Goal: Information Seeking & Learning: Check status

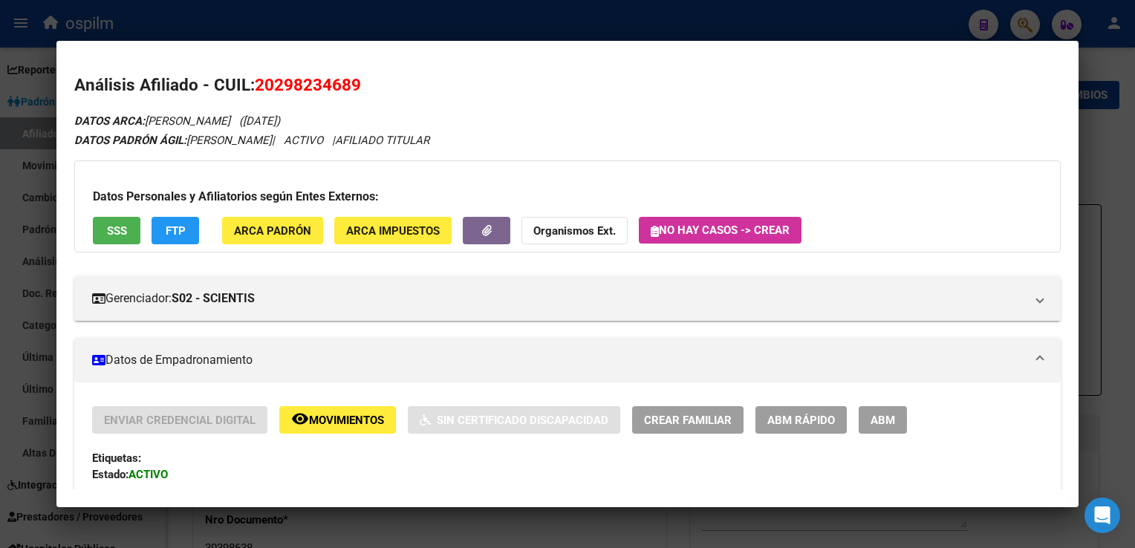
click at [511, 19] on div at bounding box center [567, 274] width 1135 height 548
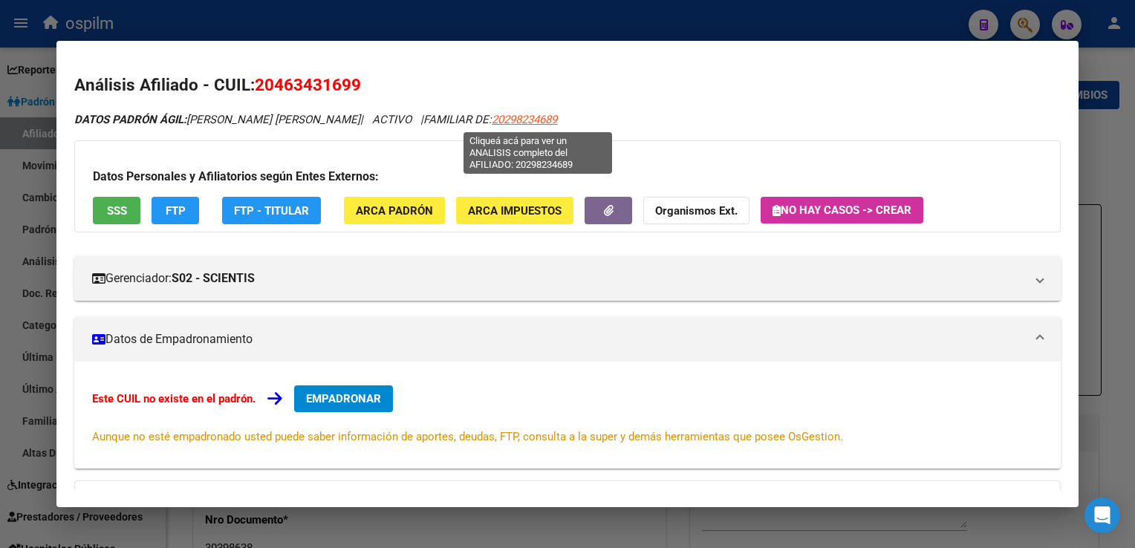
click at [517, 117] on span "20298234689" at bounding box center [524, 119] width 65 height 13
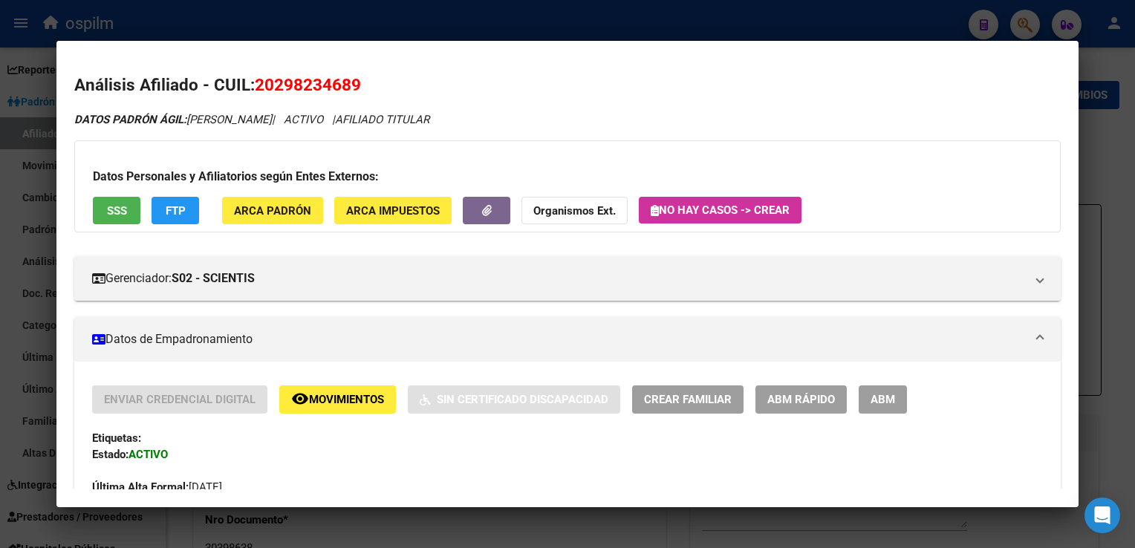
click at [116, 209] on span "SSS" at bounding box center [117, 210] width 20 height 13
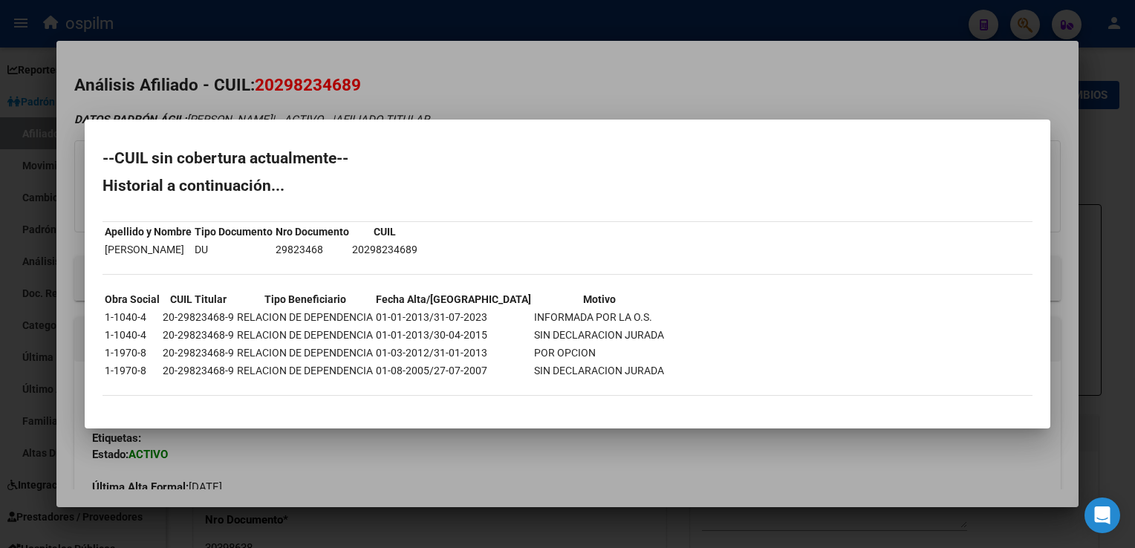
click at [400, 58] on div at bounding box center [567, 274] width 1135 height 548
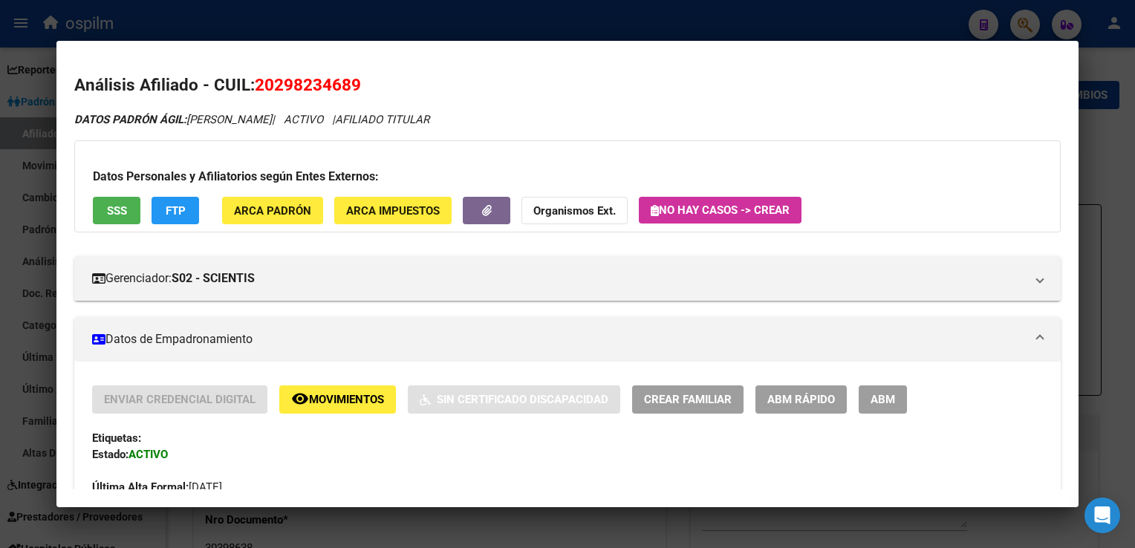
click at [156, 213] on button "FTP" at bounding box center [175, 210] width 48 height 27
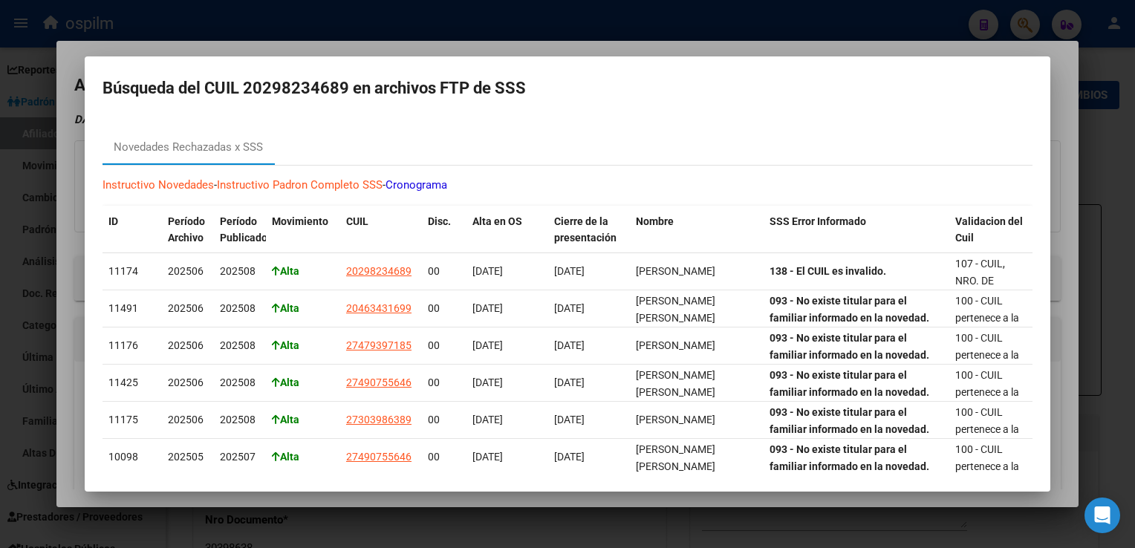
click at [508, 46] on div at bounding box center [567, 274] width 1135 height 548
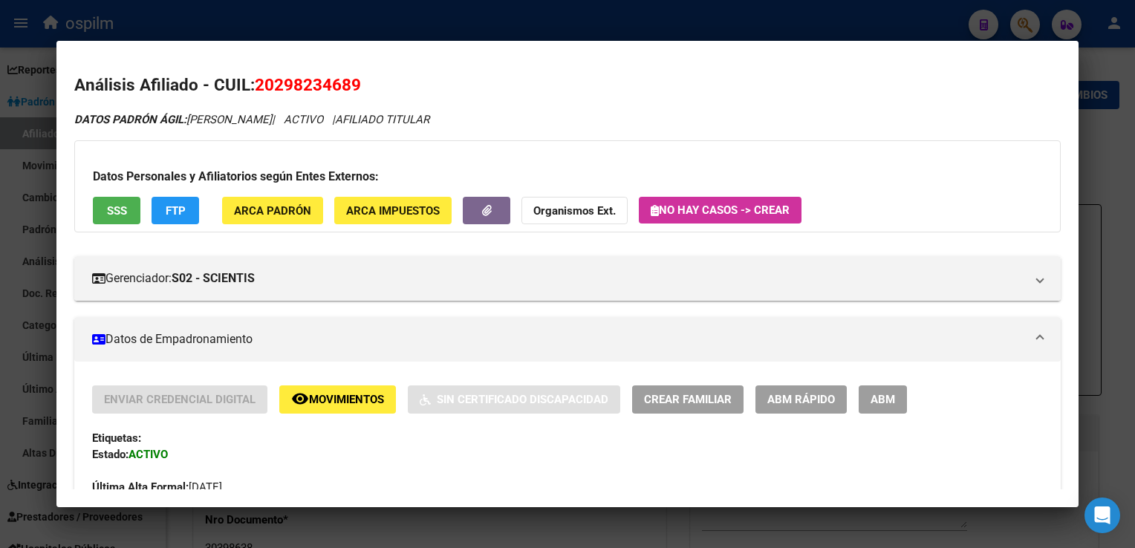
click at [1107, 198] on div at bounding box center [567, 274] width 1135 height 548
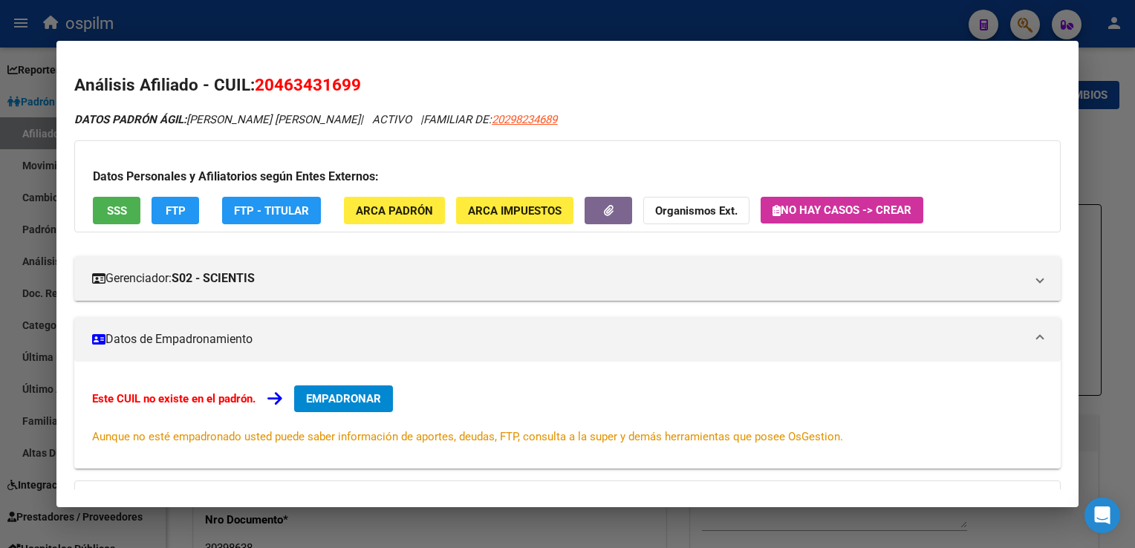
click at [123, 209] on span "SSS" at bounding box center [117, 210] width 20 height 13
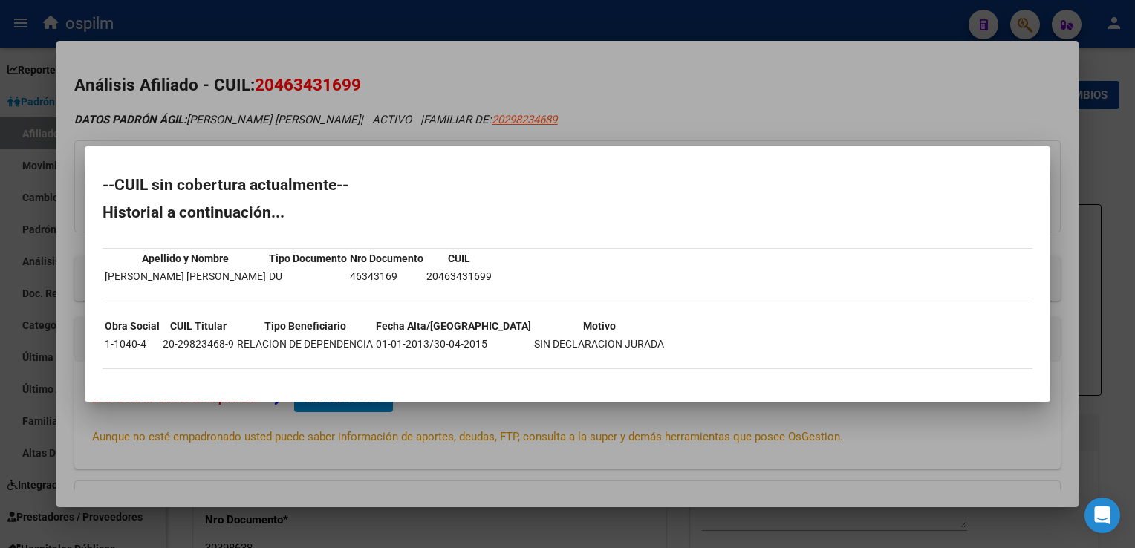
click at [649, 80] on div at bounding box center [567, 274] width 1135 height 548
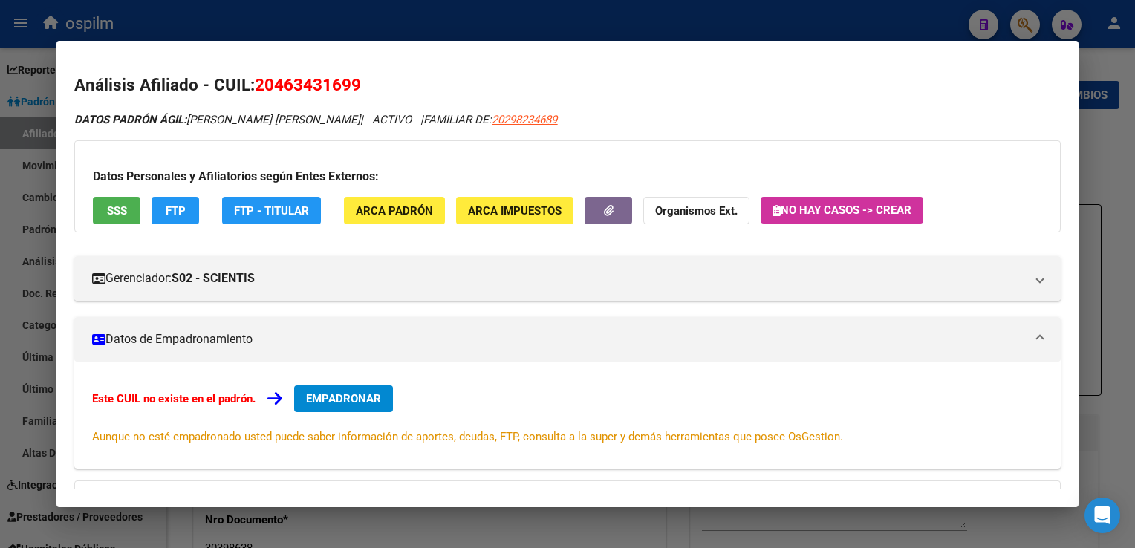
click at [300, 21] on div at bounding box center [567, 274] width 1135 height 548
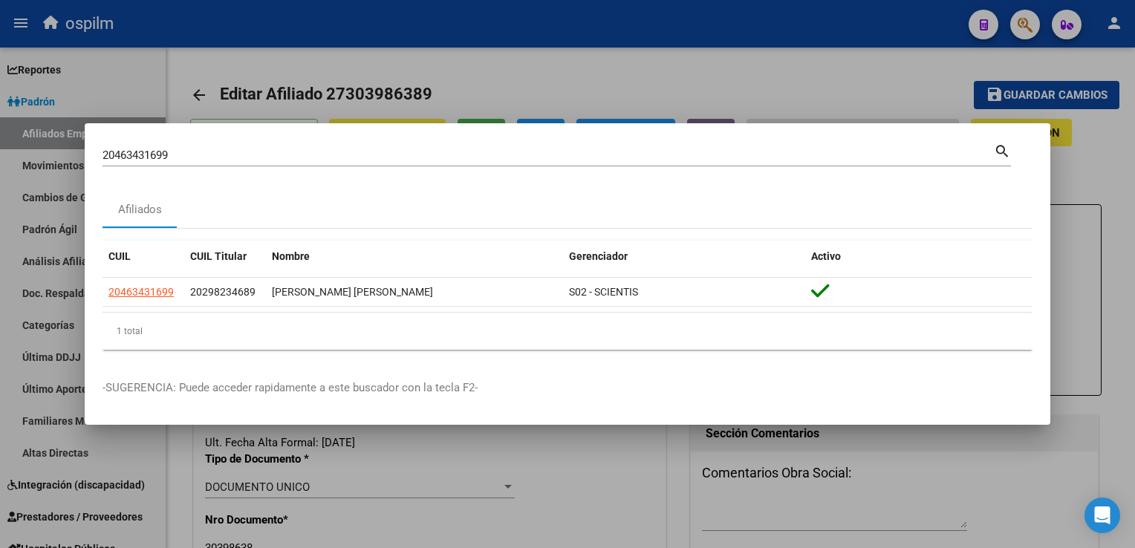
drag, startPoint x: 25, startPoint y: 156, endPoint x: 50, endPoint y: 154, distance: 25.3
click at [29, 154] on div "20463431699 Buscar (apellido, dni, cuil, nro traspaso, cuit, obra social) searc…" at bounding box center [567, 274] width 1135 height 548
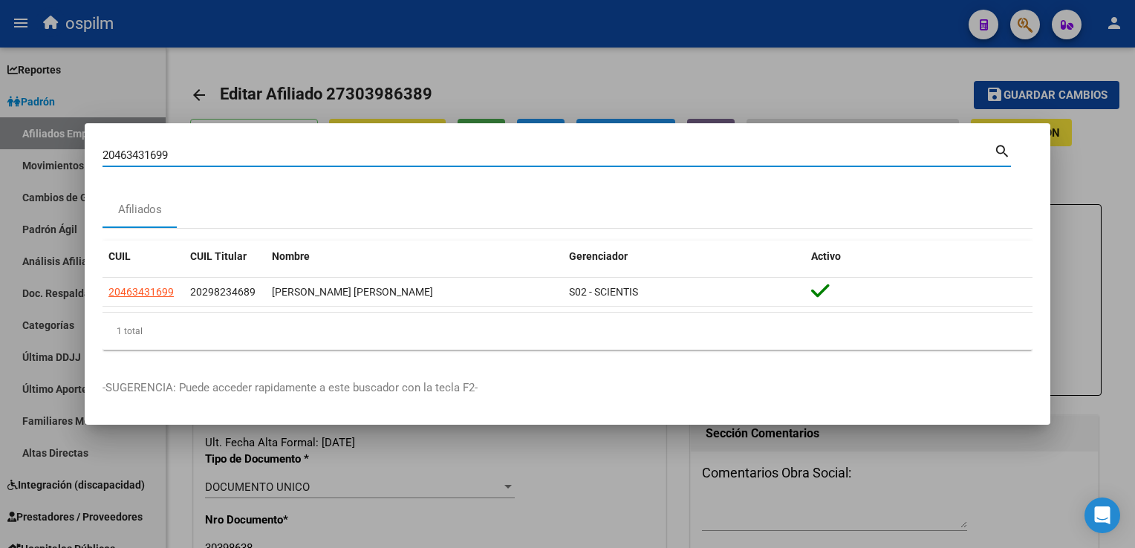
paste input "520891421"
type input "20520891421"
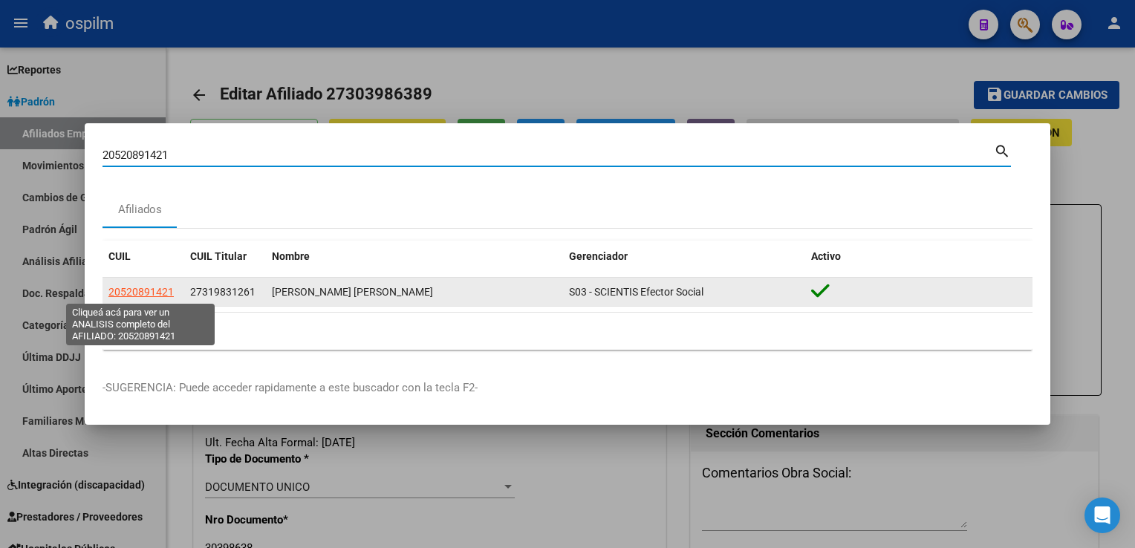
click at [117, 291] on span "20520891421" at bounding box center [140, 292] width 65 height 12
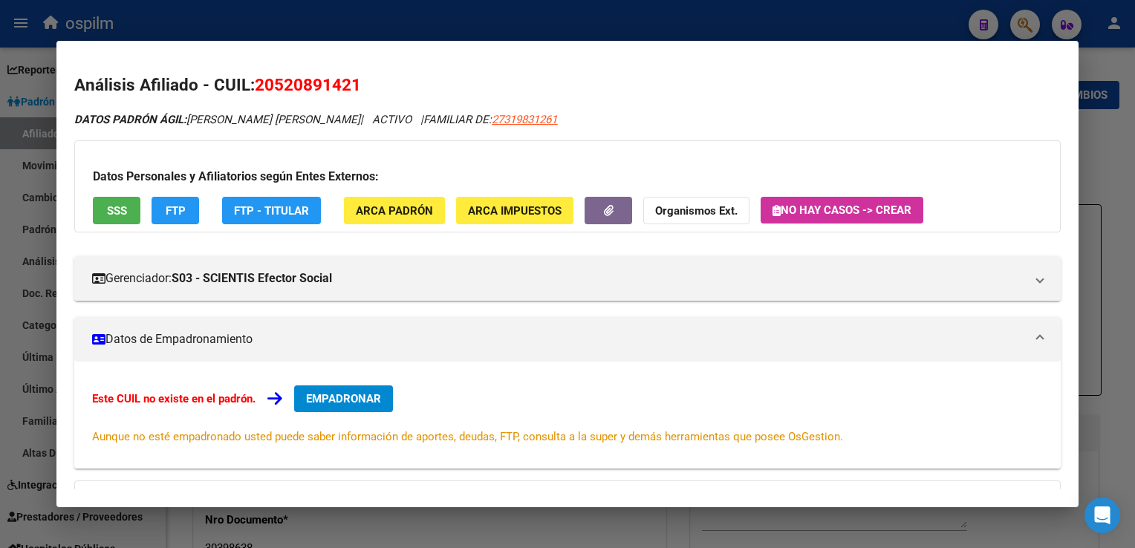
click at [119, 212] on span "SSS" at bounding box center [117, 210] width 20 height 13
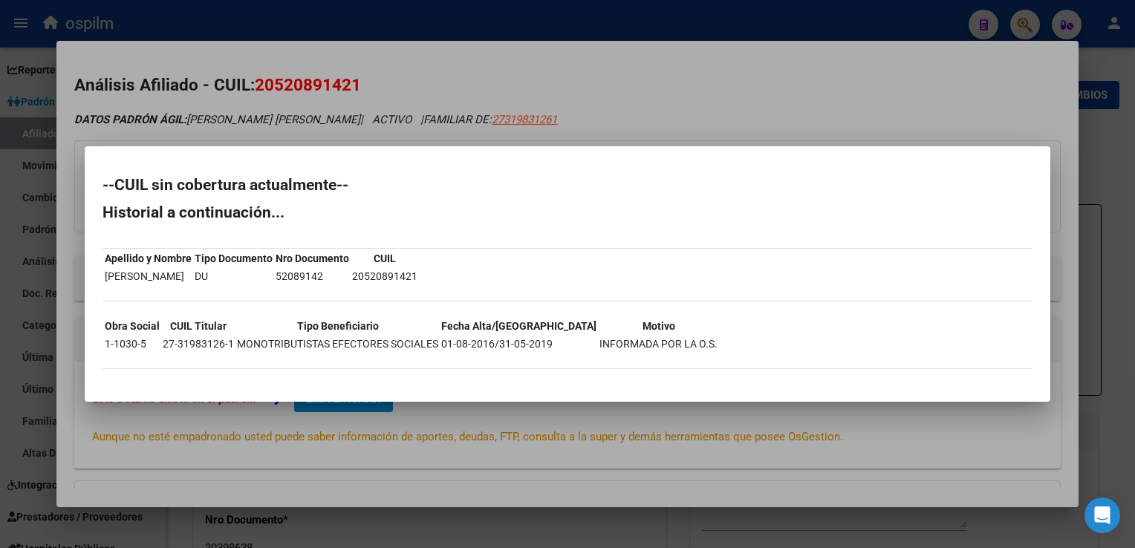
click at [478, 55] on div at bounding box center [567, 274] width 1135 height 548
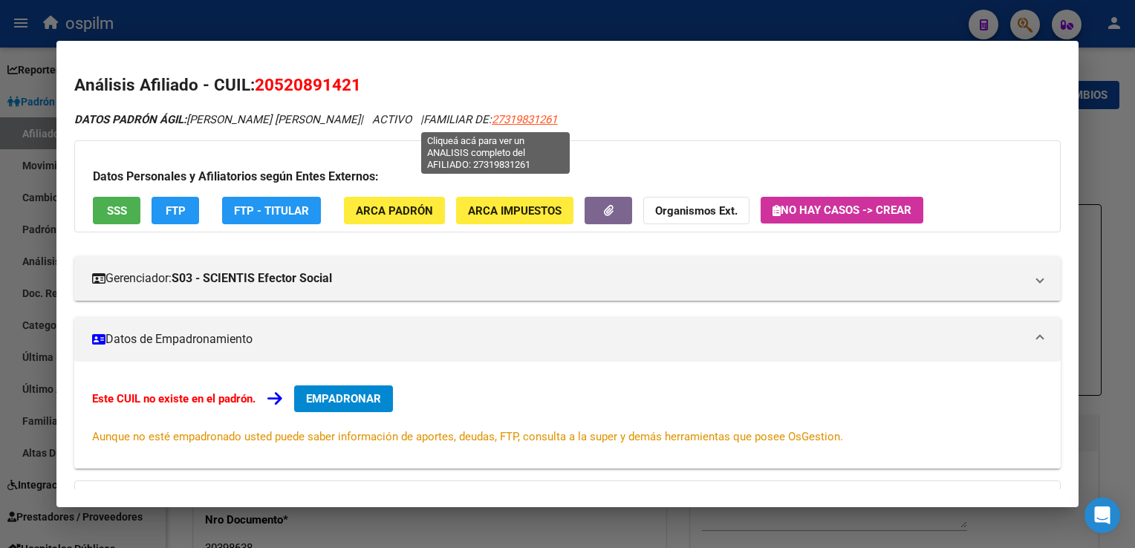
click at [492, 123] on span "27319831261" at bounding box center [524, 119] width 65 height 13
type textarea "27319831261"
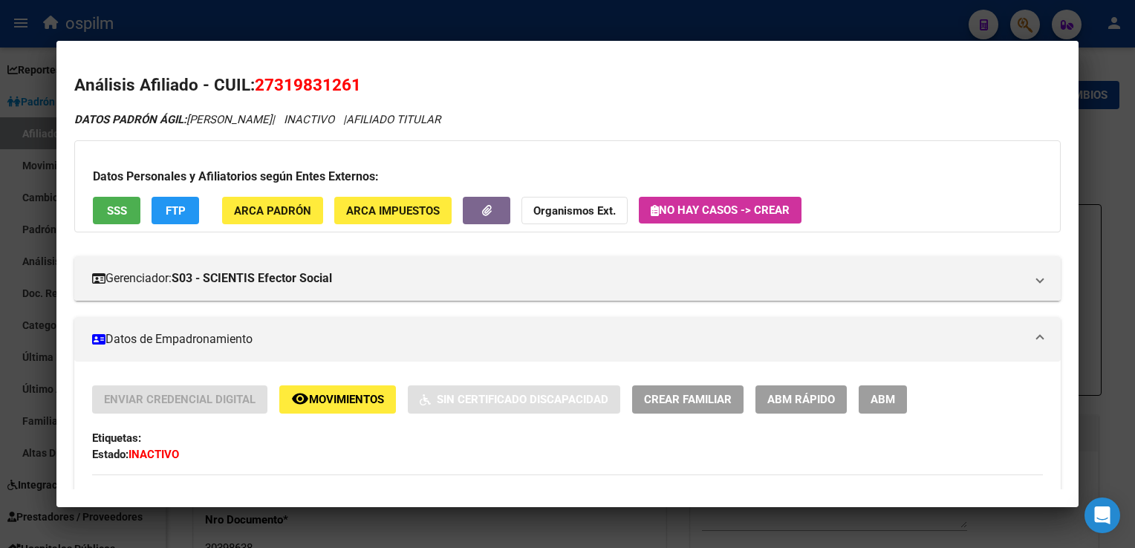
click at [108, 209] on span "SSS" at bounding box center [117, 210] width 20 height 13
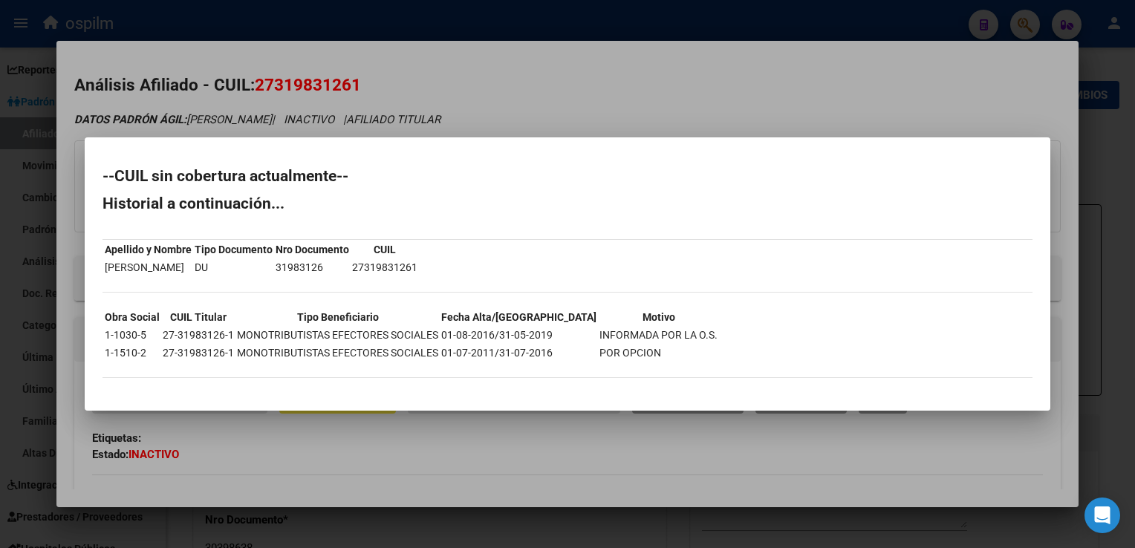
click at [434, 58] on div at bounding box center [567, 274] width 1135 height 548
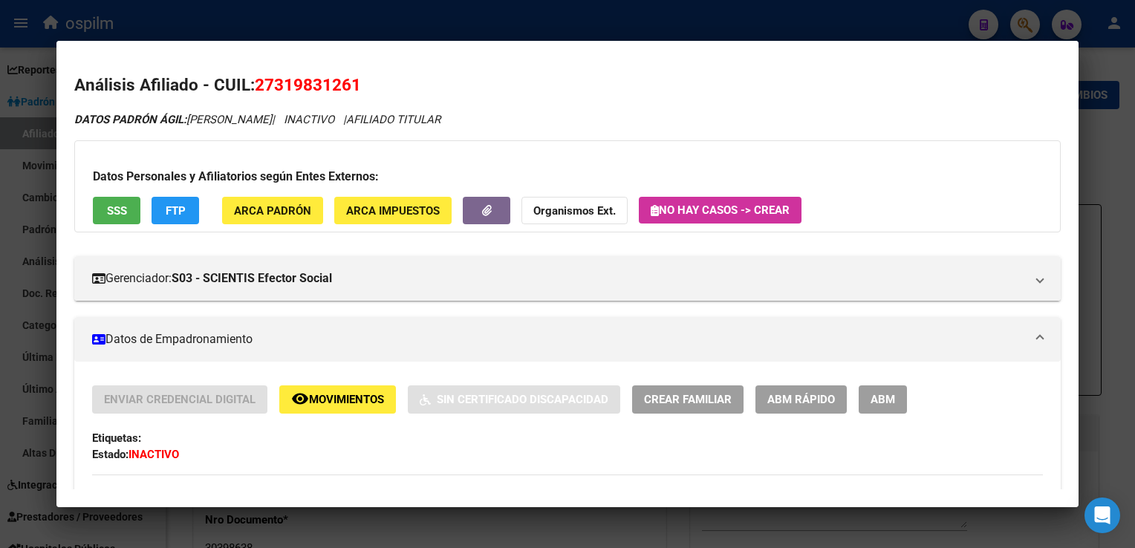
click at [166, 209] on span "FTP" at bounding box center [176, 210] width 20 height 13
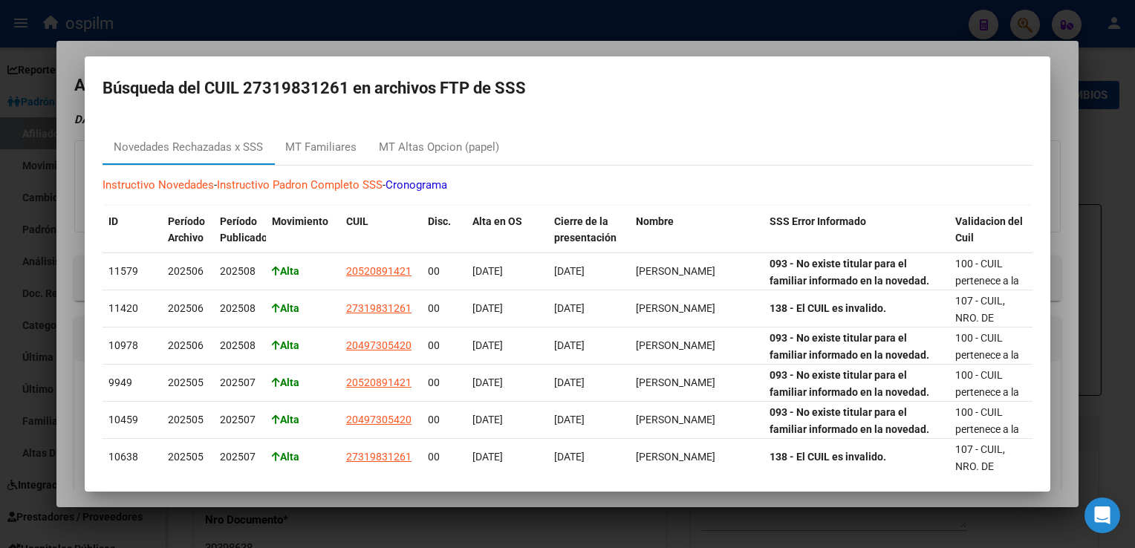
click at [556, 48] on div at bounding box center [567, 274] width 1135 height 548
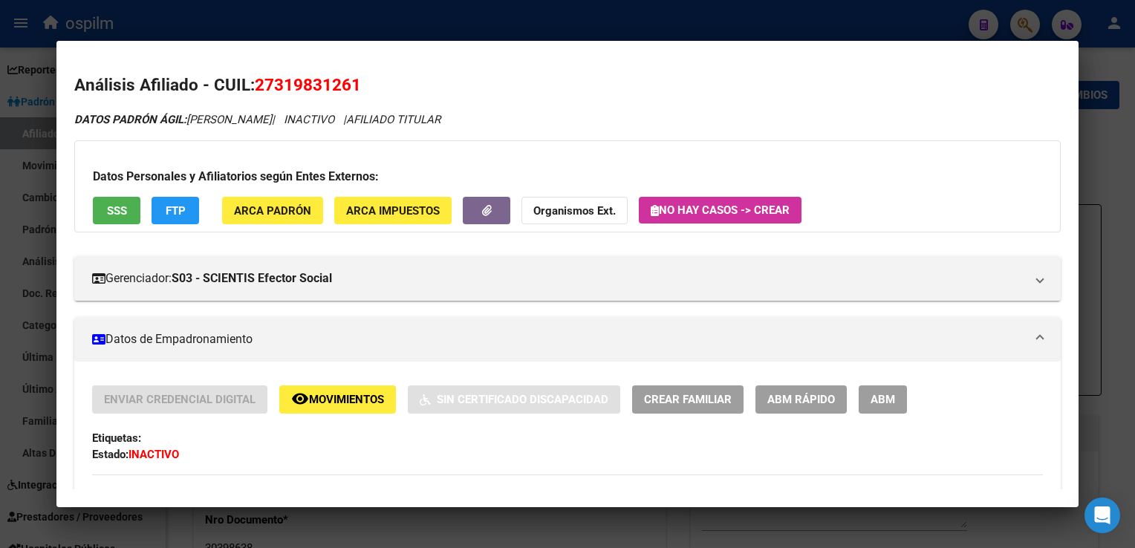
click at [410, 4] on div at bounding box center [567, 274] width 1135 height 548
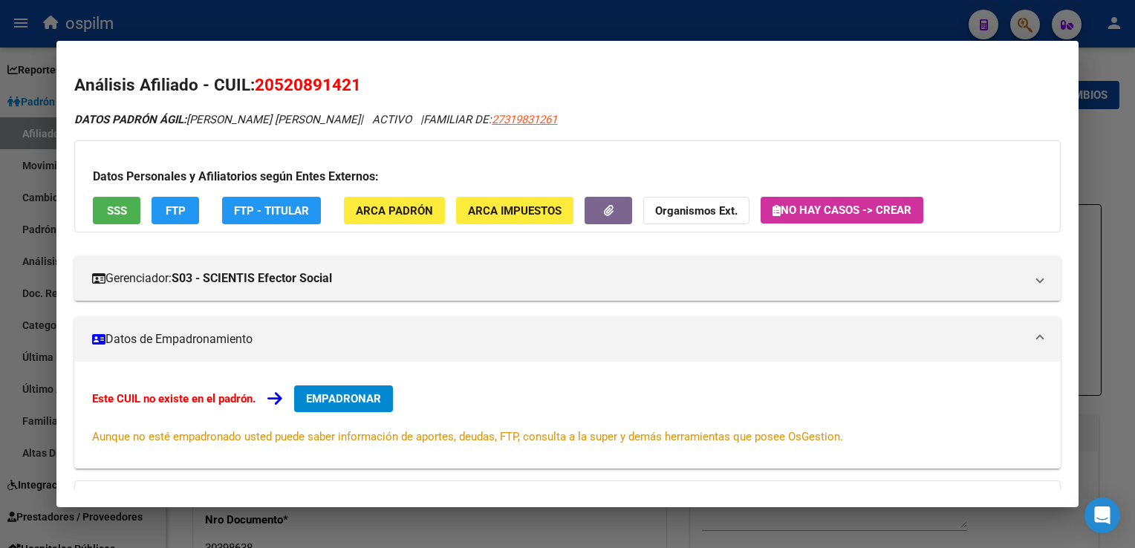
click at [296, 19] on div at bounding box center [567, 274] width 1135 height 548
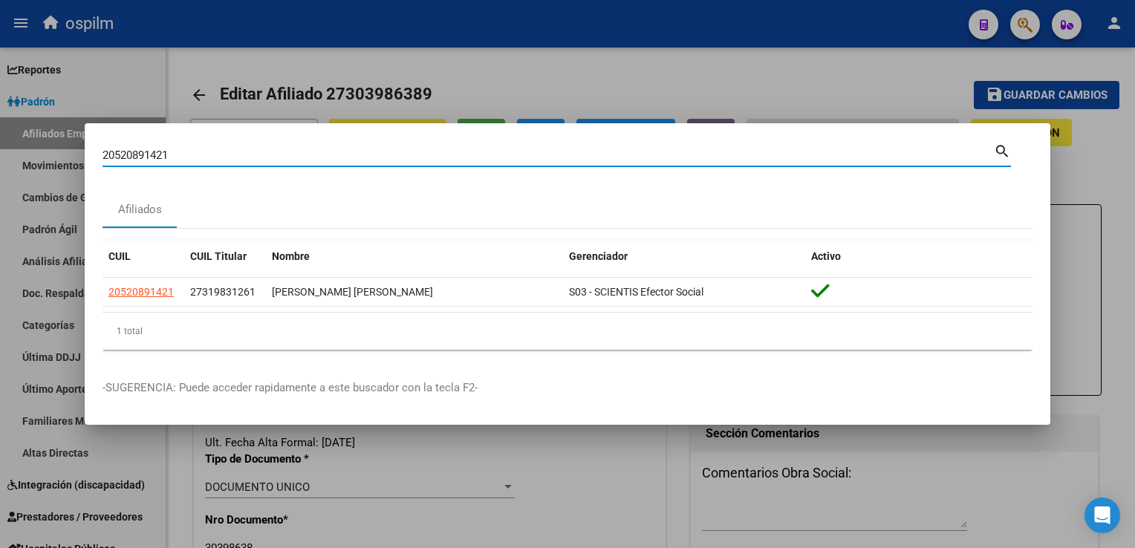
drag, startPoint x: 155, startPoint y: 155, endPoint x: 82, endPoint y: 153, distance: 73.6
click at [82, 153] on div "20520891421 Buscar (apellido, dni, cuil, nro traspaso, cuit, obra social) searc…" at bounding box center [567, 274] width 1135 height 548
paste input "20130186123"
type input "20130186123"
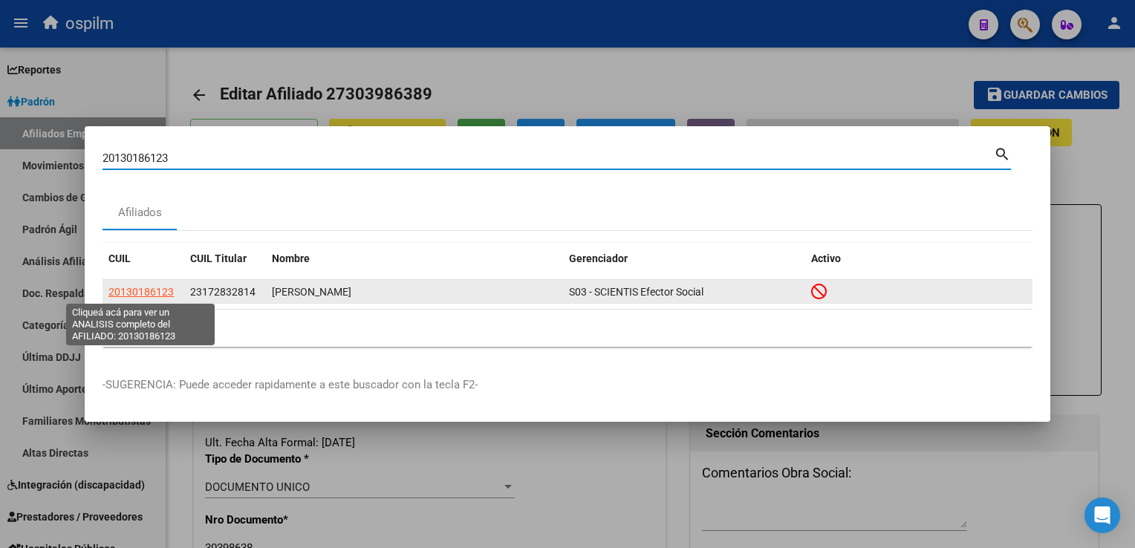
click at [133, 296] on span "20130186123" at bounding box center [140, 292] width 65 height 12
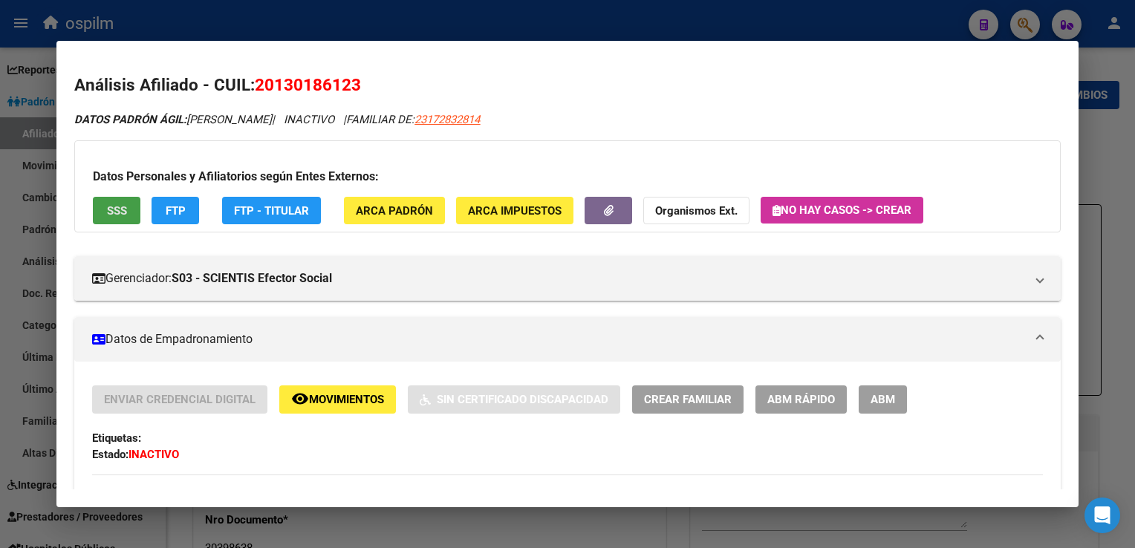
click at [101, 201] on button "SSS" at bounding box center [117, 210] width 48 height 27
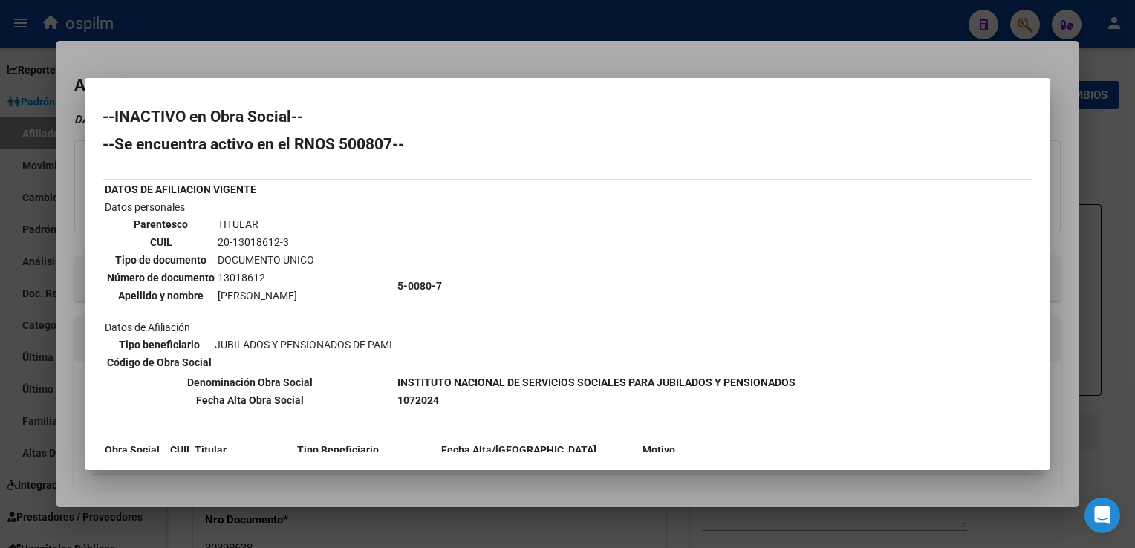
click at [443, 59] on div at bounding box center [567, 274] width 1135 height 548
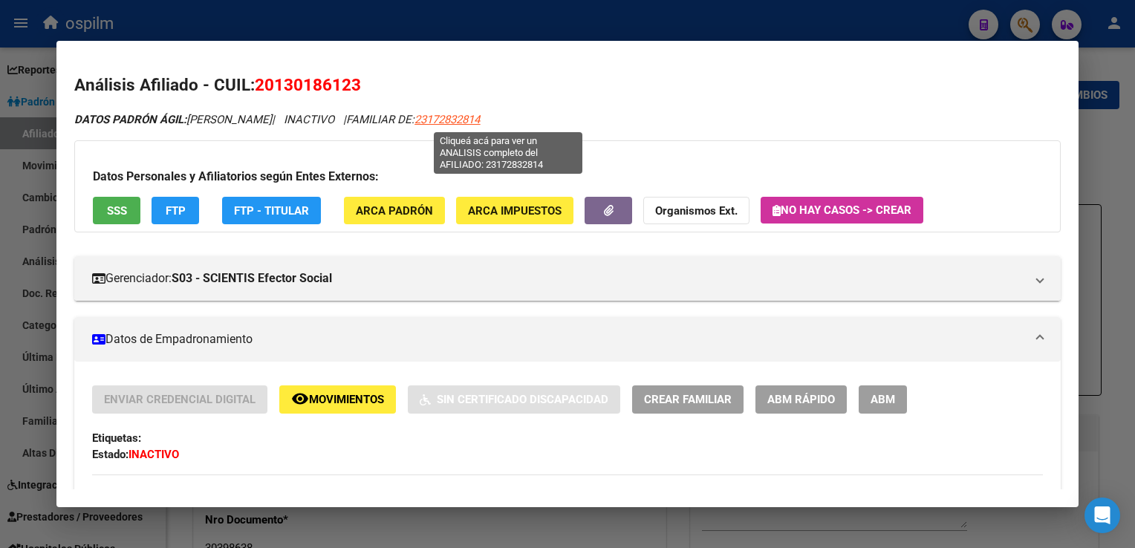
click at [480, 122] on span "23172832814" at bounding box center [446, 119] width 65 height 13
type textarea "23172832814"
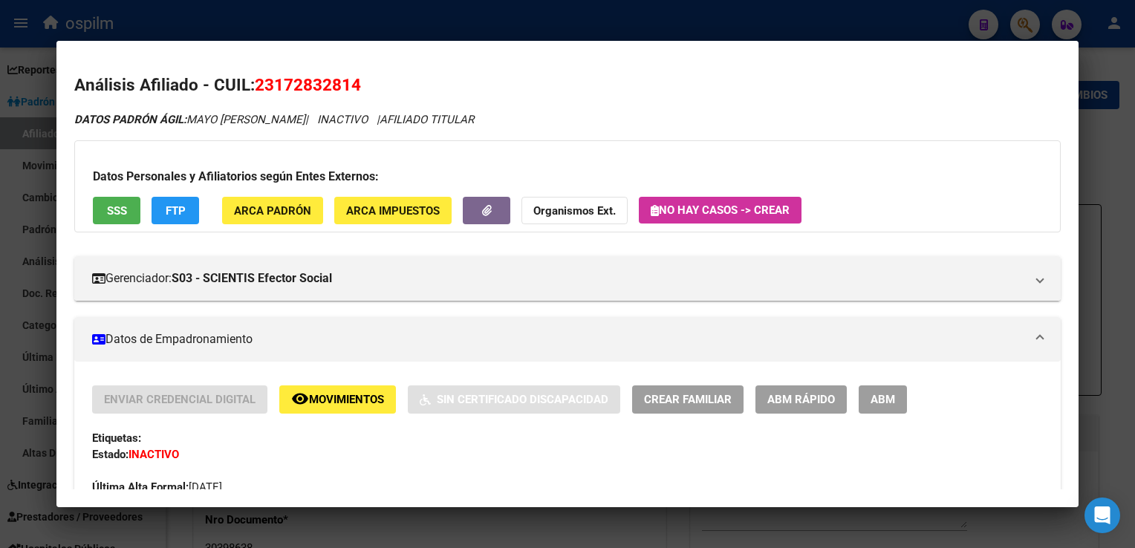
click at [120, 207] on span "SSS" at bounding box center [117, 210] width 20 height 13
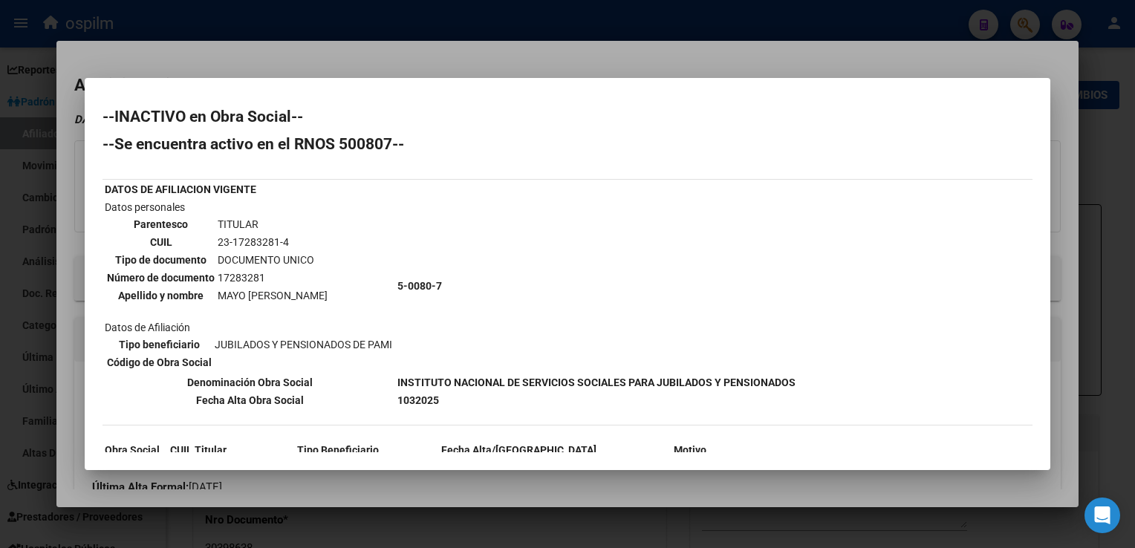
click at [553, 63] on div at bounding box center [567, 274] width 1135 height 548
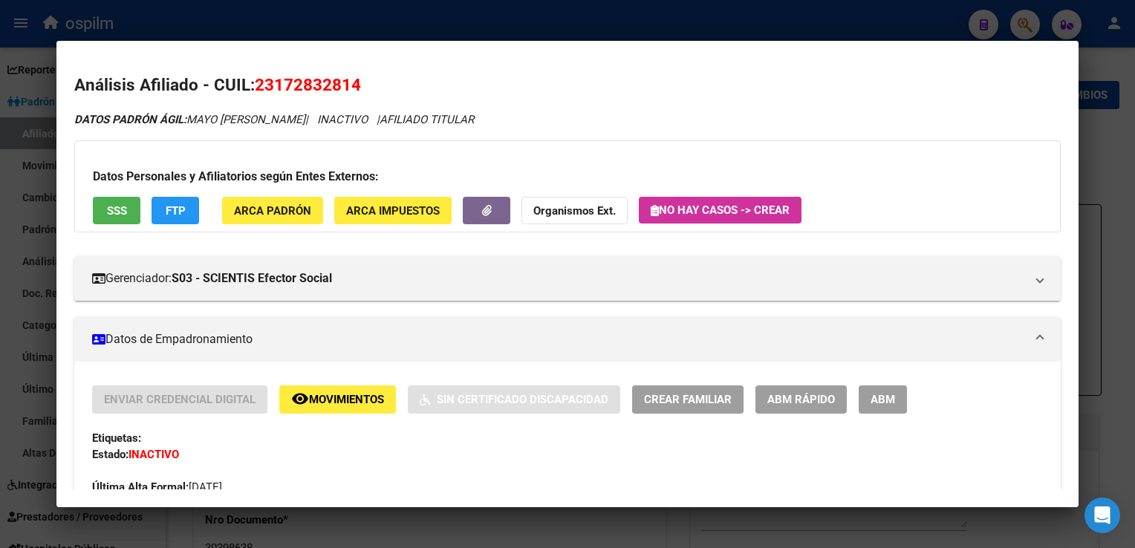
drag, startPoint x: 1113, startPoint y: 129, endPoint x: 852, endPoint y: 319, distance: 323.2
click at [1112, 129] on div at bounding box center [567, 274] width 1135 height 548
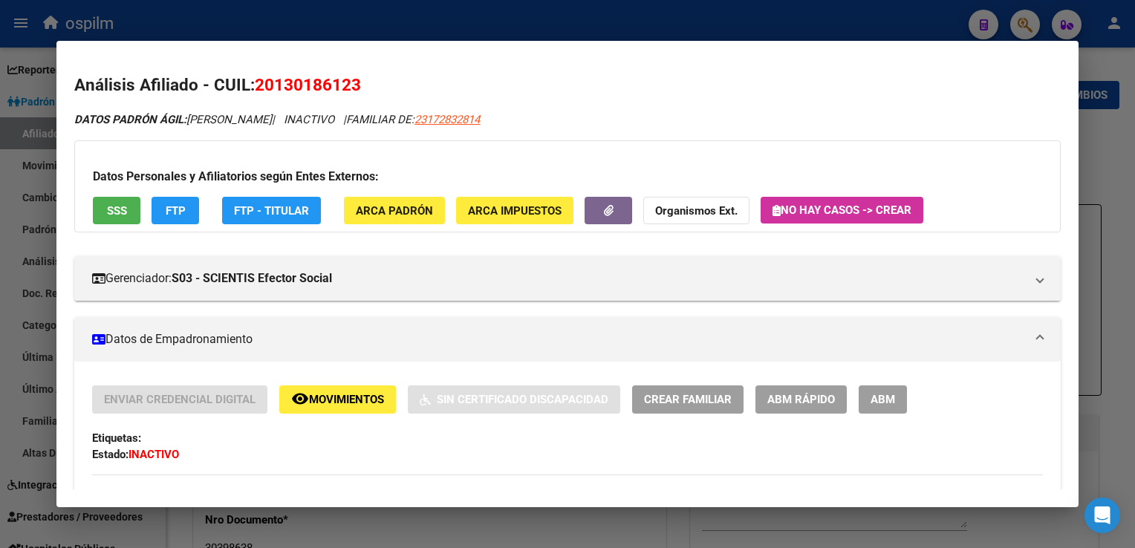
click at [477, 7] on div at bounding box center [567, 274] width 1135 height 548
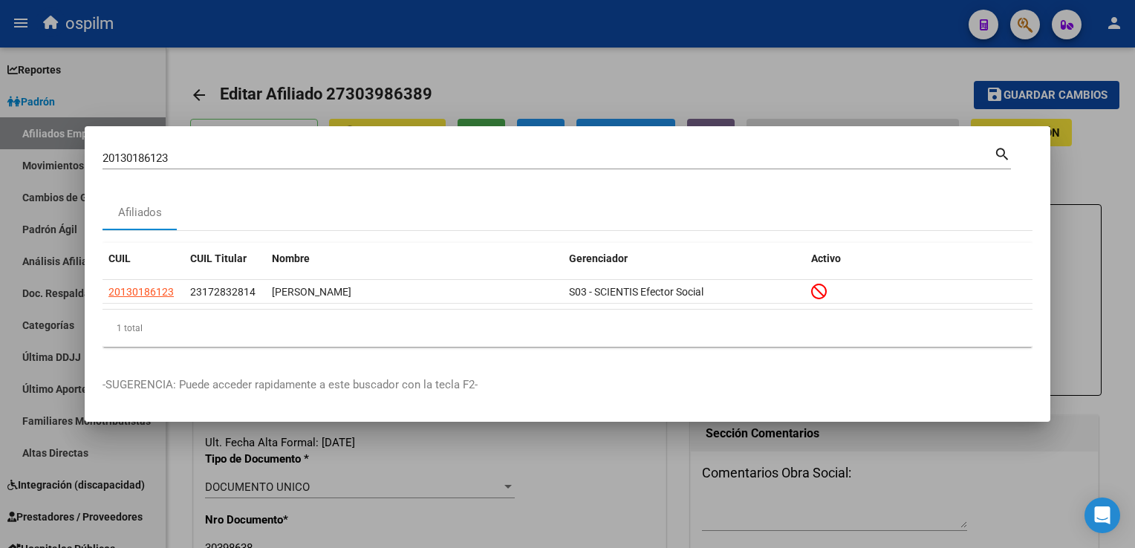
click at [565, 90] on div at bounding box center [567, 274] width 1135 height 548
